Goal: Task Accomplishment & Management: Complete application form

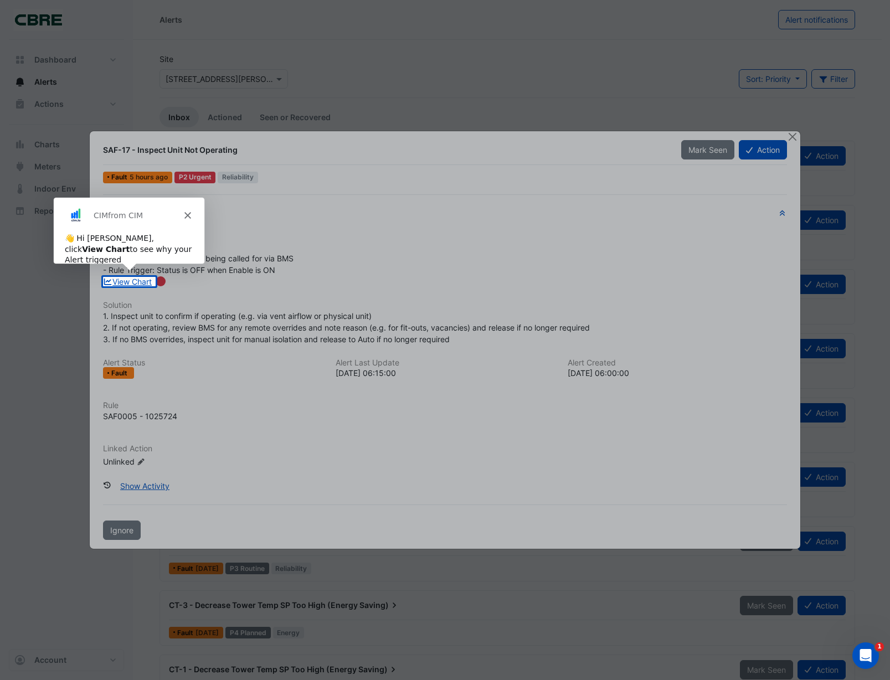
click at [398, 271] on div at bounding box center [445, 138] width 890 height 277
click at [397, 276] on div at bounding box center [445, 138] width 890 height 277
click at [184, 213] on icon "Close" at bounding box center [187, 214] width 7 height 7
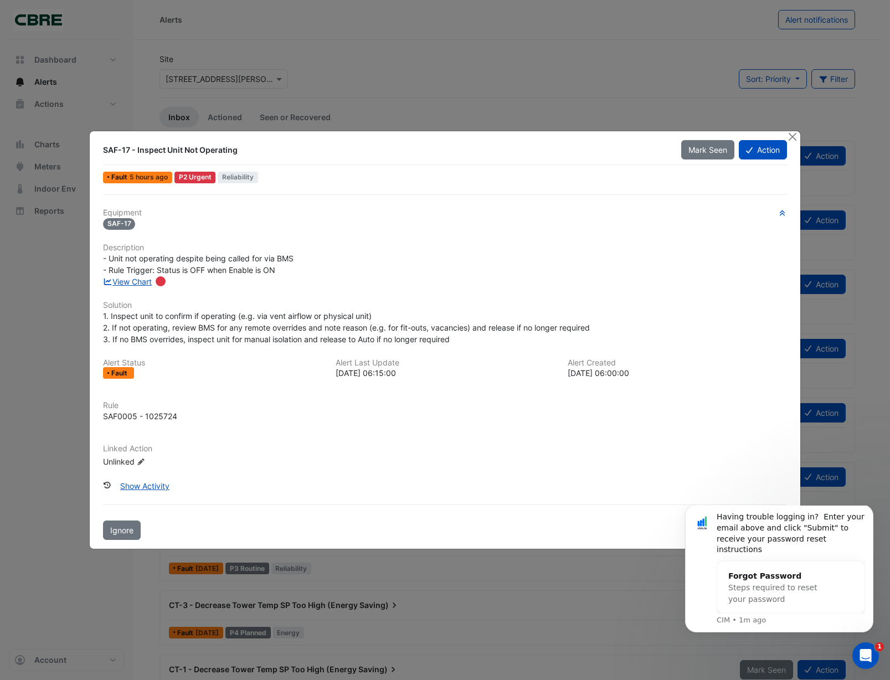
drag, startPoint x: 104, startPoint y: 148, endPoint x: 488, endPoint y: 465, distance: 497.7
click at [488, 465] on div "SAF-17 - Inspect Unit Not Operating Mark Seen Action Fault 5 hours ago P2 Urgen…" at bounding box center [445, 340] width 711 height 418
drag, startPoint x: 461, startPoint y: 353, endPoint x: 408, endPoint y: 442, distance: 103.3
click at [462, 354] on div "Equipment SAF-17 Description - Unit not operating despite being called for via …" at bounding box center [445, 342] width 684 height 268
click at [381, 457] on div "Linked Action Unlinked Edit Linked Action" at bounding box center [444, 455] width 697 height 23
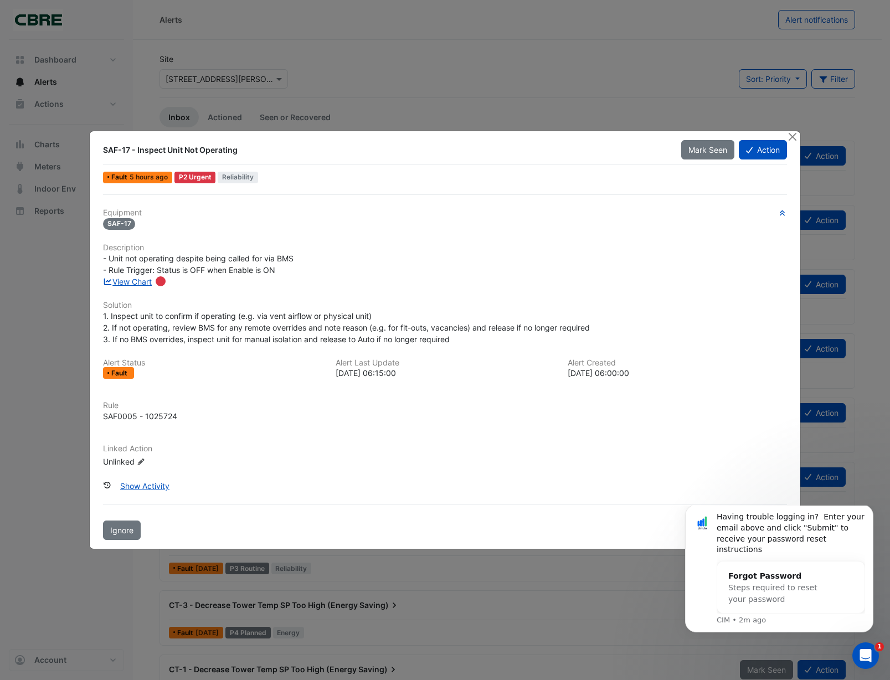
click at [381, 456] on div "Linked Action Unlinked Edit Linked Action" at bounding box center [444, 455] width 697 height 23
drag, startPoint x: 381, startPoint y: 456, endPoint x: 334, endPoint y: 426, distance: 55.6
click at [334, 428] on div "Rule SAF0005 - 1025724" at bounding box center [444, 416] width 697 height 30
click at [307, 396] on div "Equipment SAF-17 Description - Unit not operating despite being called for via …" at bounding box center [445, 342] width 684 height 268
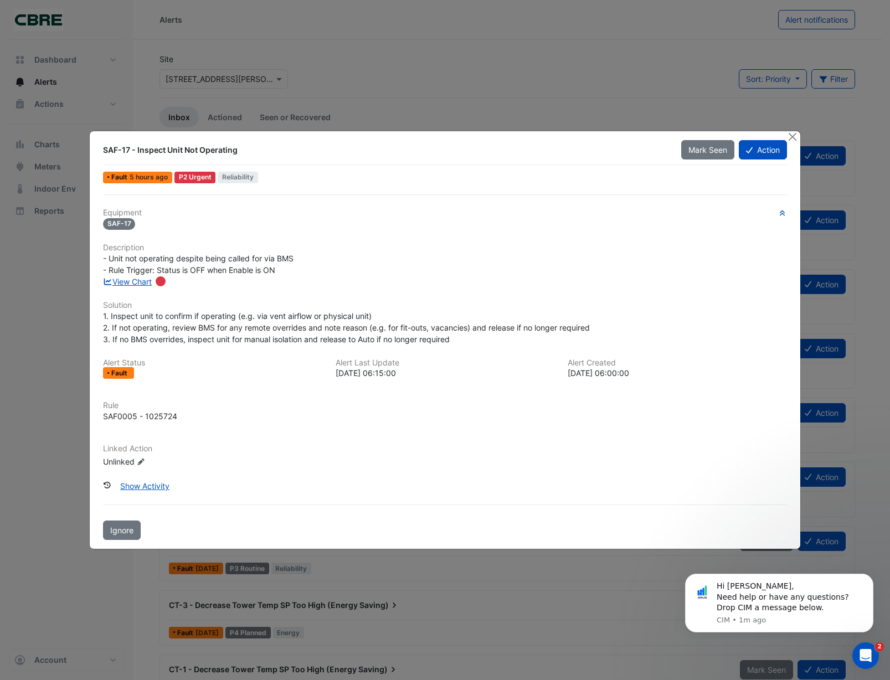
drag, startPoint x: 235, startPoint y: 149, endPoint x: 76, endPoint y: 146, distance: 159.5
click at [76, 146] on ngb-modal-window "SAF-17 - Inspect Unit Not Operating Mark Seen Action Fault 5 hours ago P2 Urgen…" at bounding box center [445, 340] width 890 height 680
copy div "SAF-17 - Inspect Unit Not Operating"
click at [761, 148] on button "Action" at bounding box center [762, 149] width 48 height 19
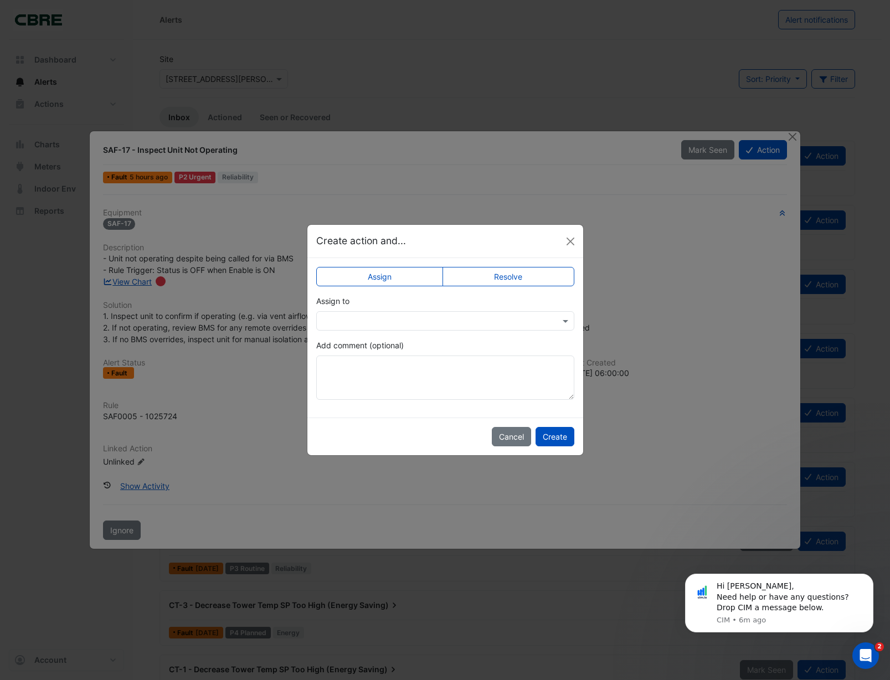
click at [377, 321] on input "text" at bounding box center [434, 322] width 224 height 12
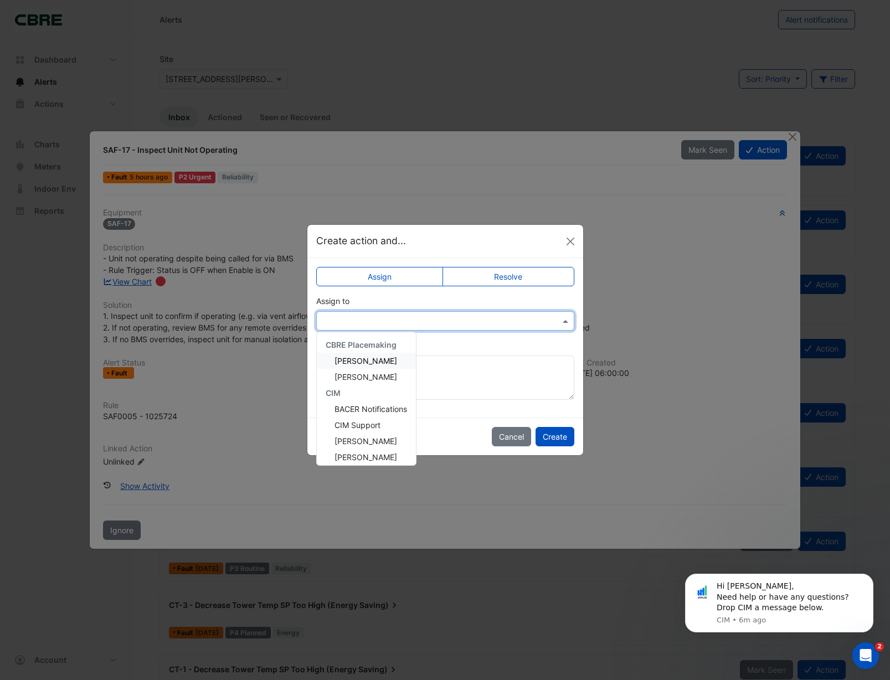
click at [378, 361] on span "[PERSON_NAME]" at bounding box center [365, 360] width 63 height 9
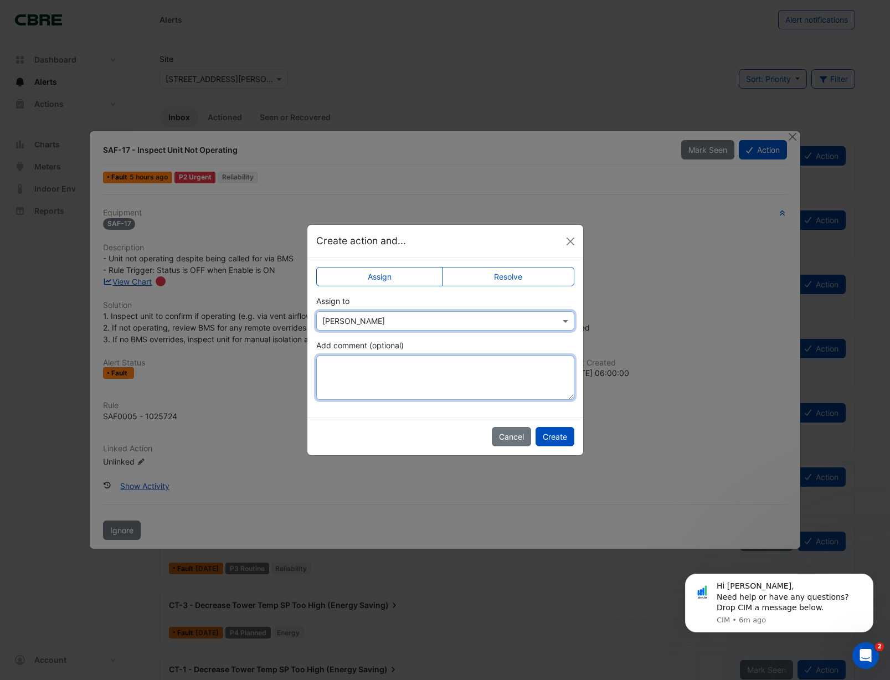
click at [344, 373] on textarea "Add comment (optional)" at bounding box center [445, 377] width 258 height 44
paste textarea "**********"
type textarea "**********"
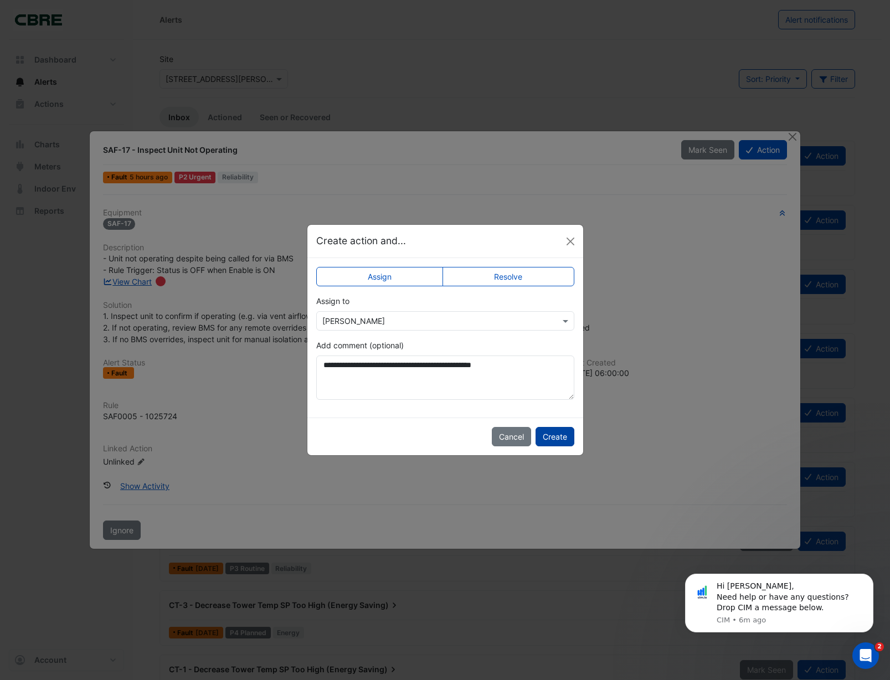
click at [557, 434] on button "Create" at bounding box center [554, 436] width 39 height 19
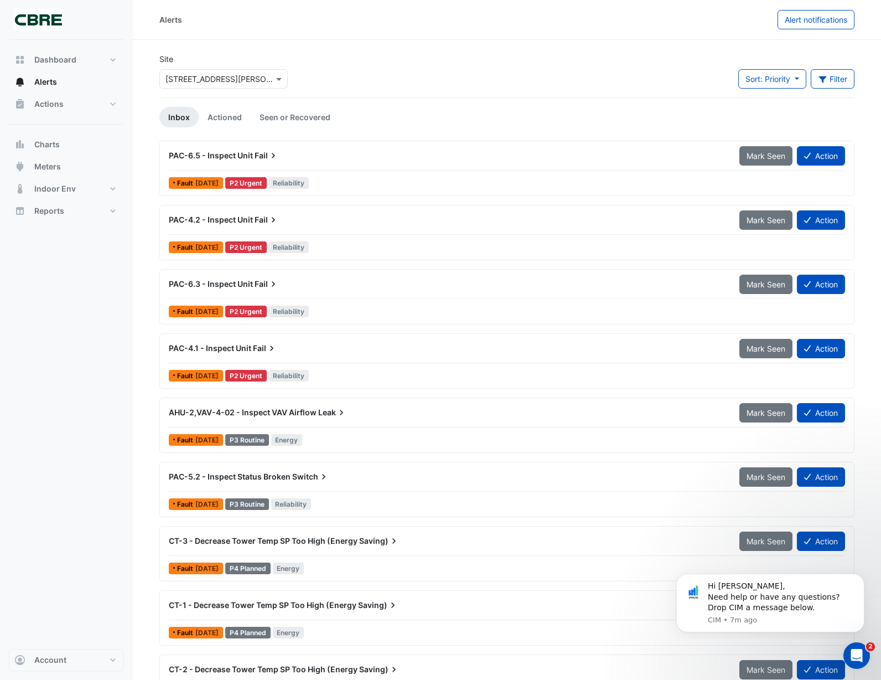
click at [232, 153] on span "PAC-6.5 - Inspect Unit" at bounding box center [211, 155] width 84 height 9
